Goal: Use online tool/utility: Use online tool/utility

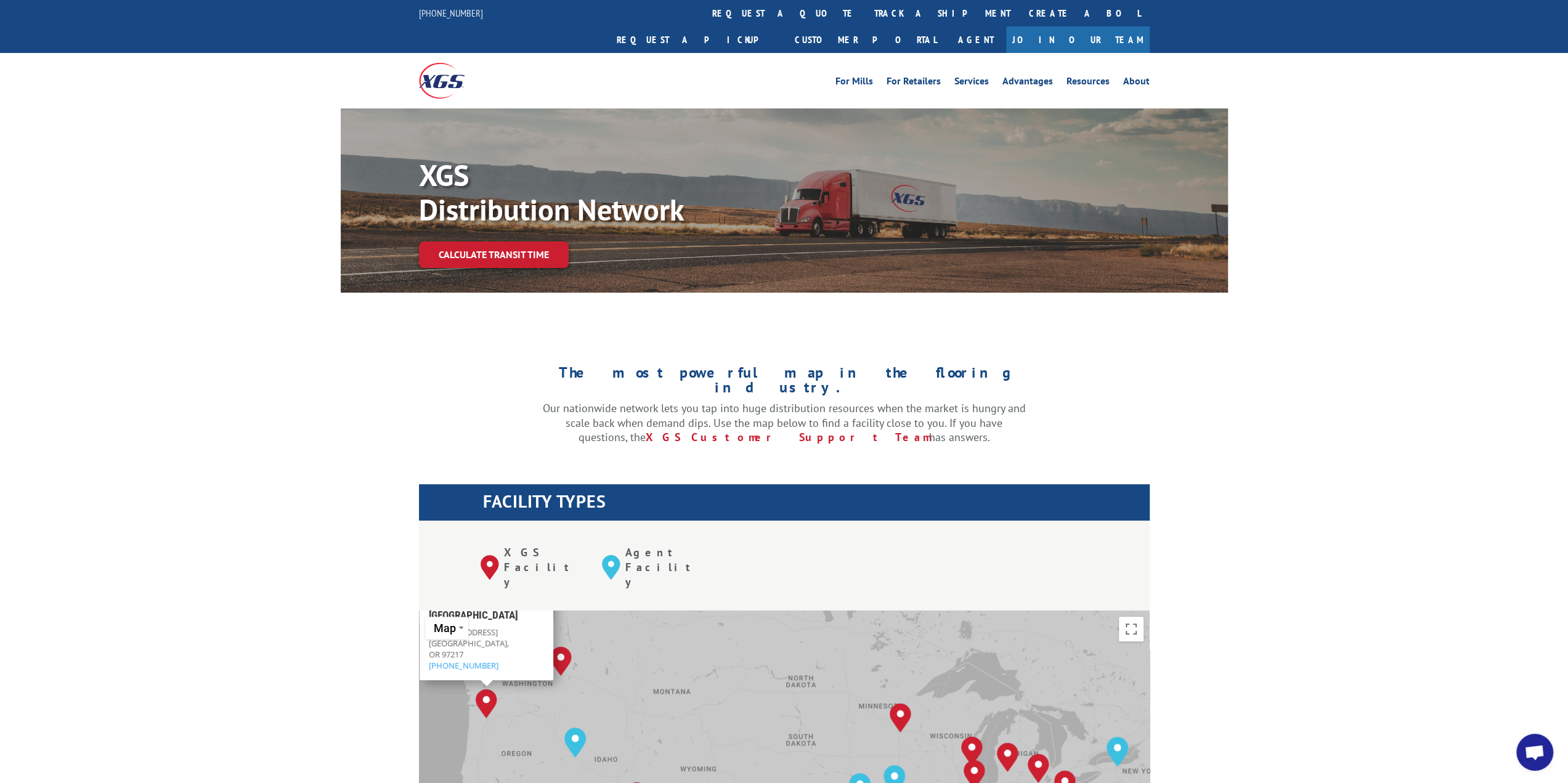
scroll to position [6093, 0]
click at [520, 242] on link "Calculate transit time" at bounding box center [494, 255] width 150 height 27
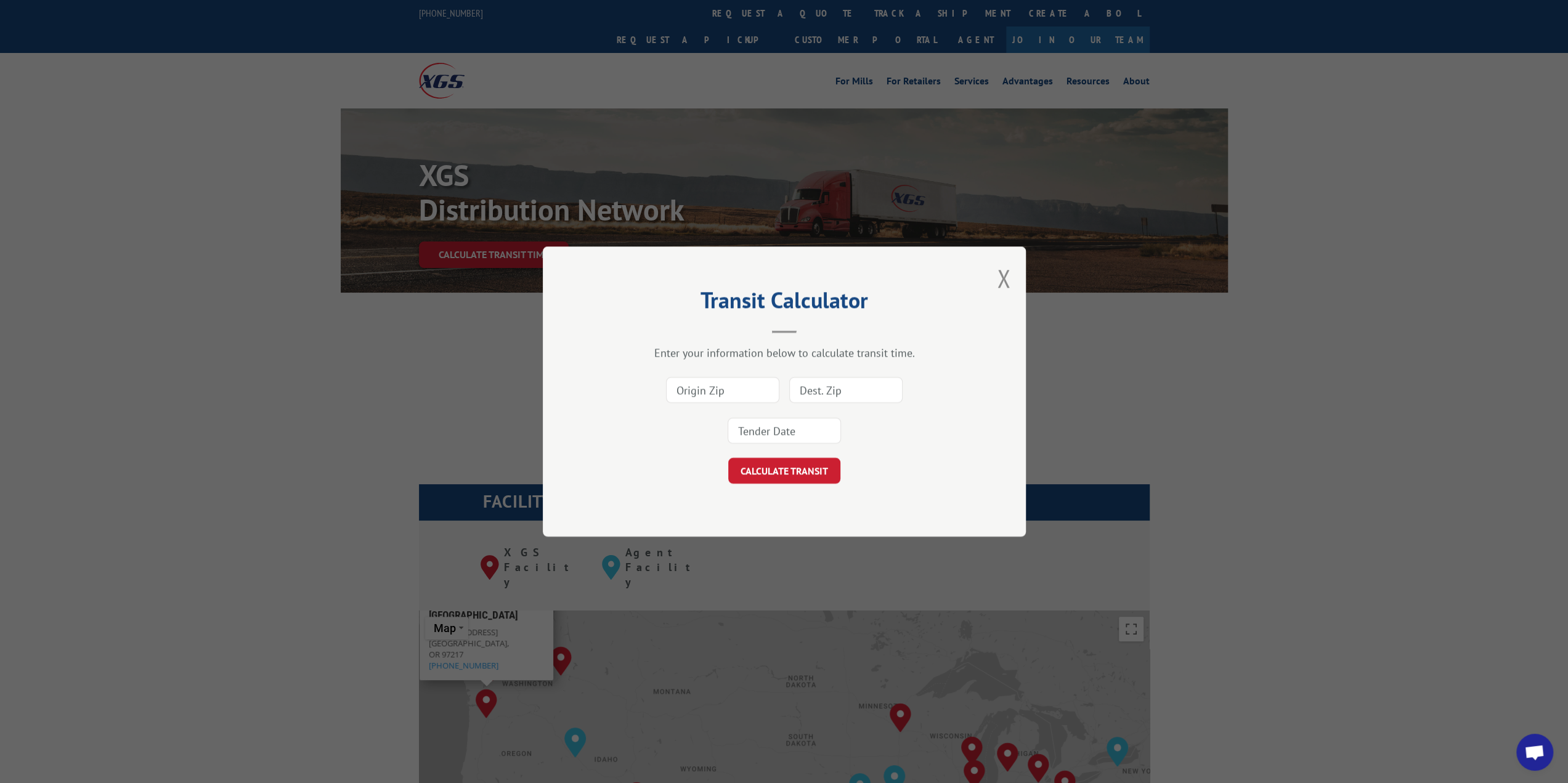
click at [744, 392] on input at bounding box center [722, 390] width 113 height 26
type input "30701"
click at [830, 397] on input at bounding box center [845, 390] width 113 height 26
type input "05482"
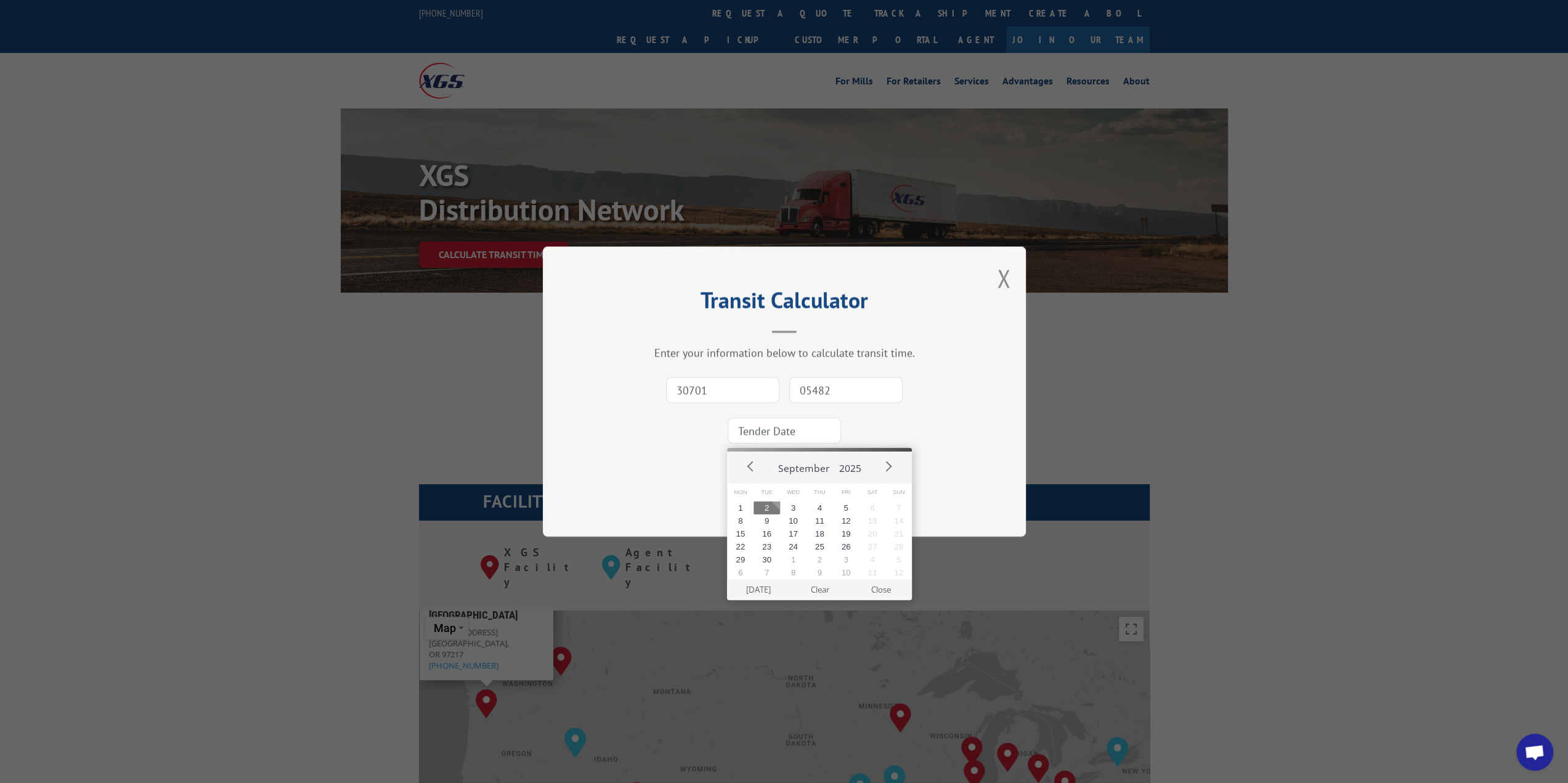
click at [793, 442] on input at bounding box center [784, 431] width 113 height 26
click at [794, 510] on button "3" at bounding box center [792, 508] width 27 height 13
type input "[DATE]"
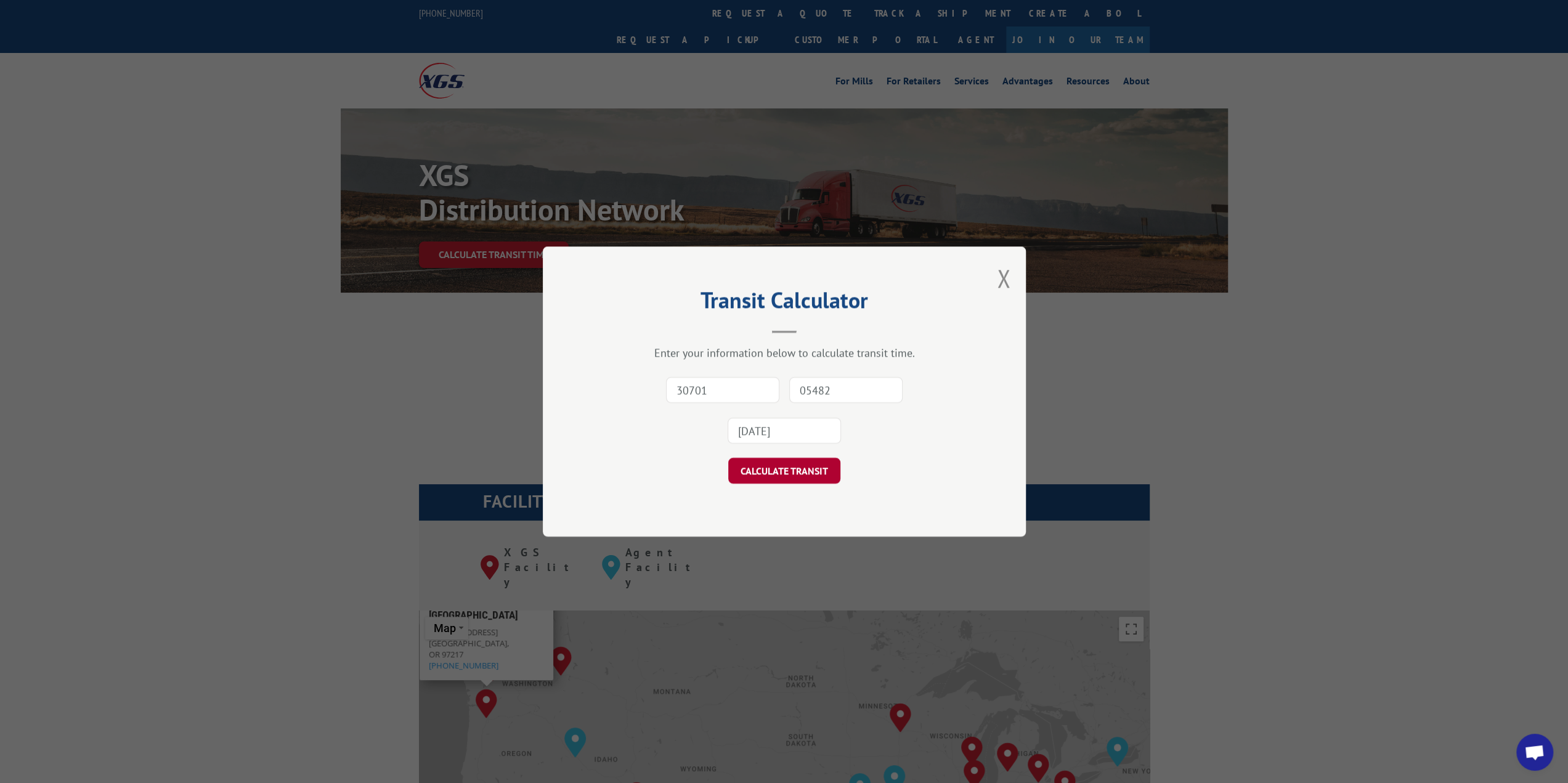
click at [793, 478] on button "CALCULATE TRANSIT" at bounding box center [784, 471] width 112 height 26
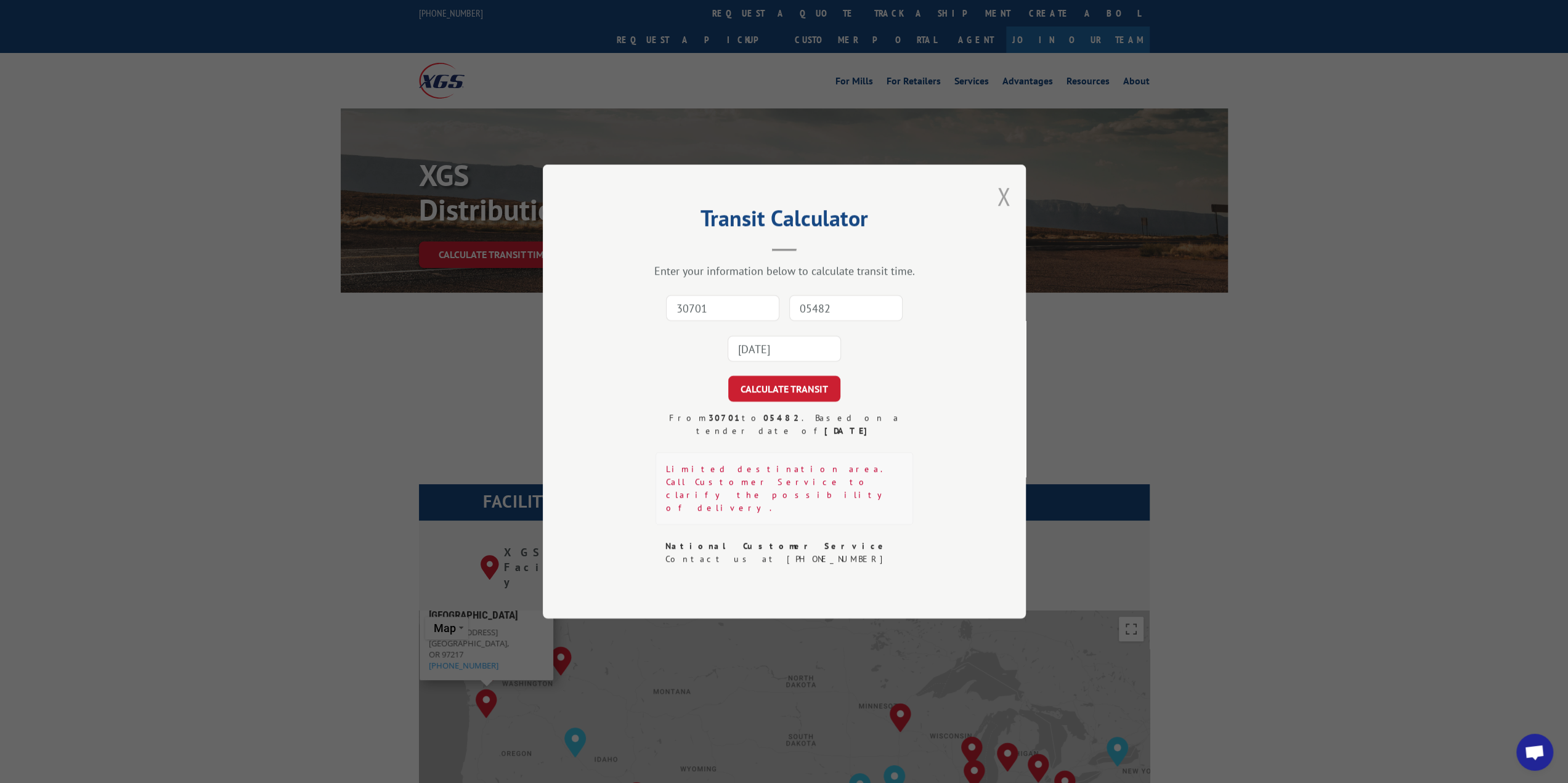
click at [1004, 205] on button "Close modal" at bounding box center [1003, 196] width 14 height 33
